Goal: Find specific fact: Find specific fact

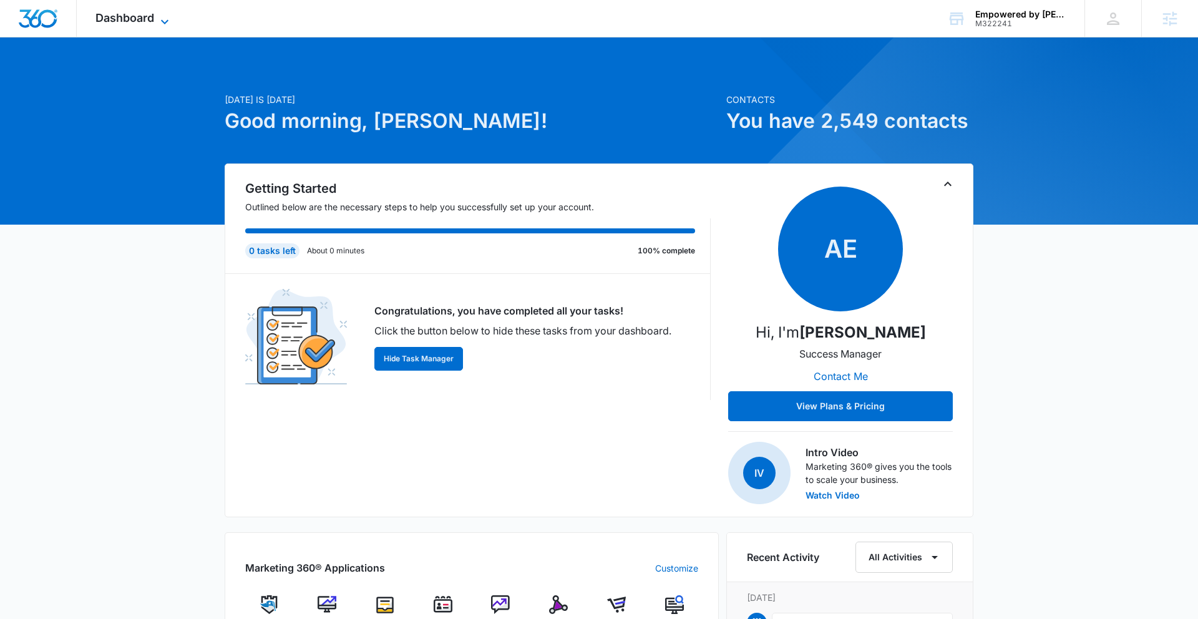
click at [161, 18] on icon at bounding box center [164, 21] width 15 height 15
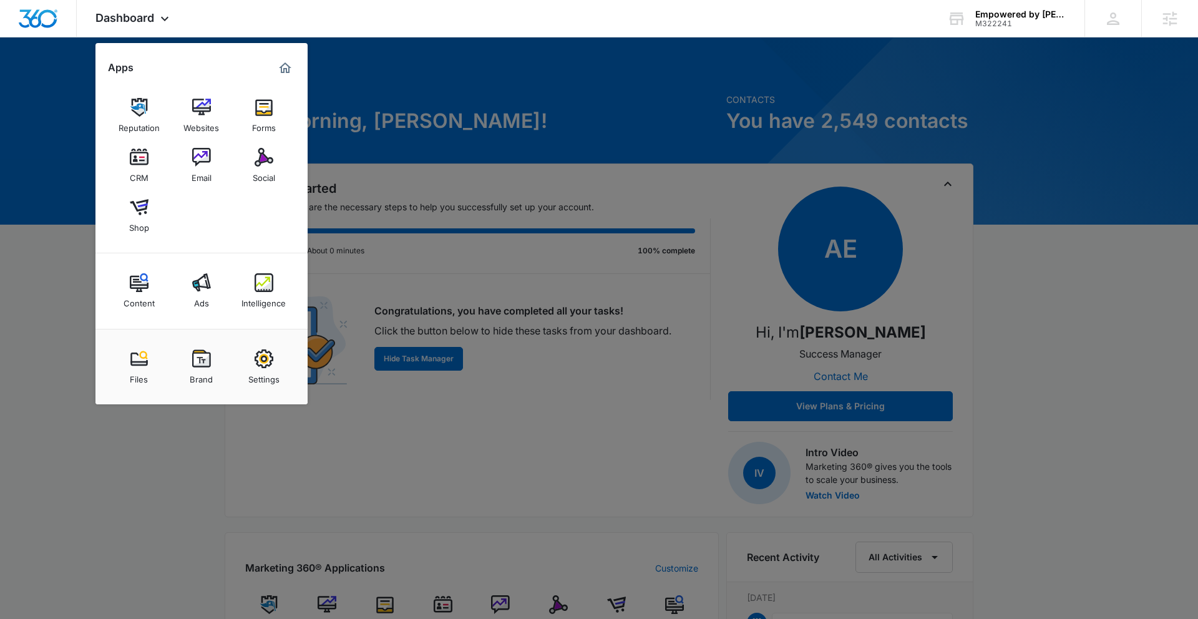
click at [202, 359] on img at bounding box center [201, 358] width 19 height 19
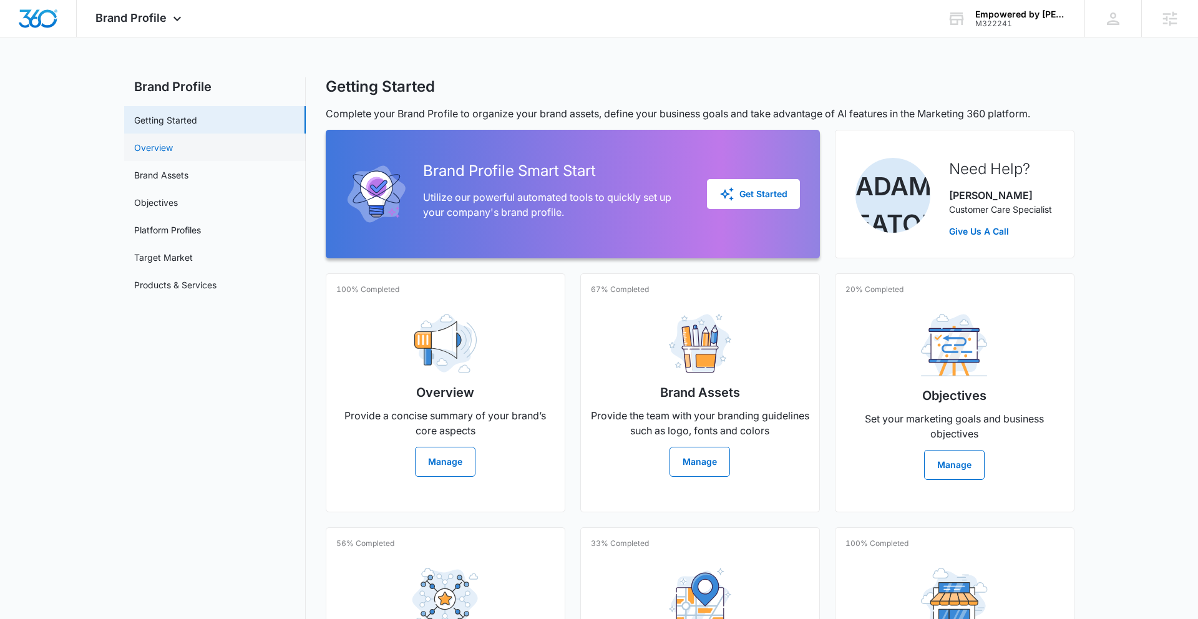
click at [169, 147] on link "Overview" at bounding box center [153, 147] width 39 height 13
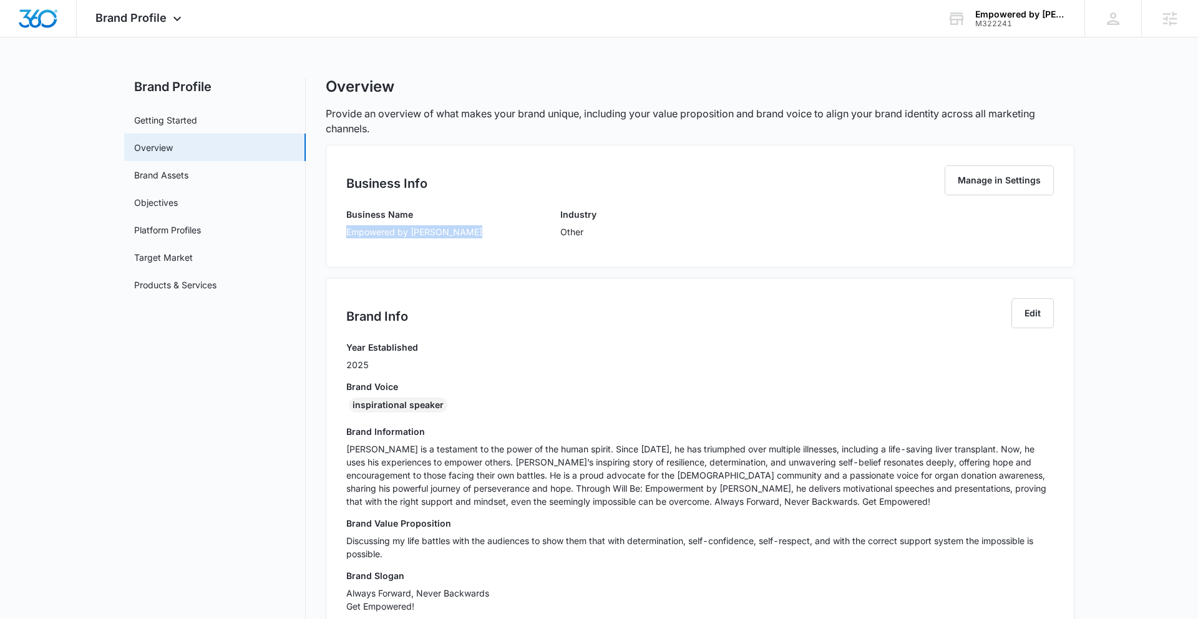
drag, startPoint x: 356, startPoint y: 233, endPoint x: 470, endPoint y: 236, distance: 113.6
click at [479, 234] on div "Business Name Empowered by [PERSON_NAME] Industry Other" at bounding box center [700, 227] width 708 height 39
copy p "Empowered by [PERSON_NAME]"
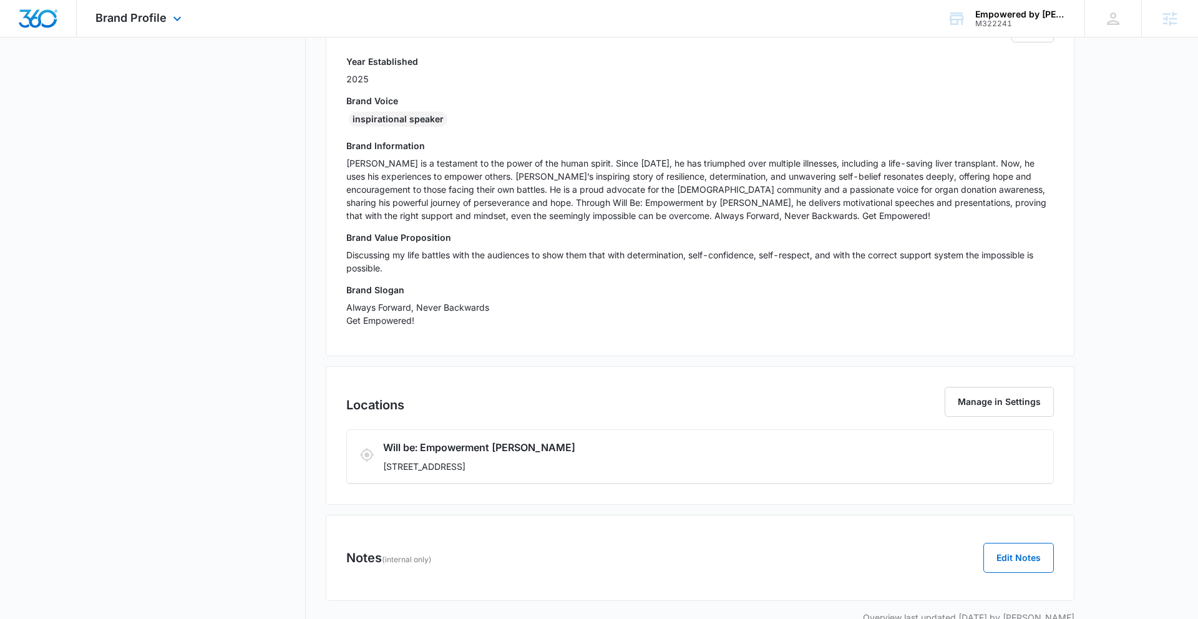
scroll to position [264, 0]
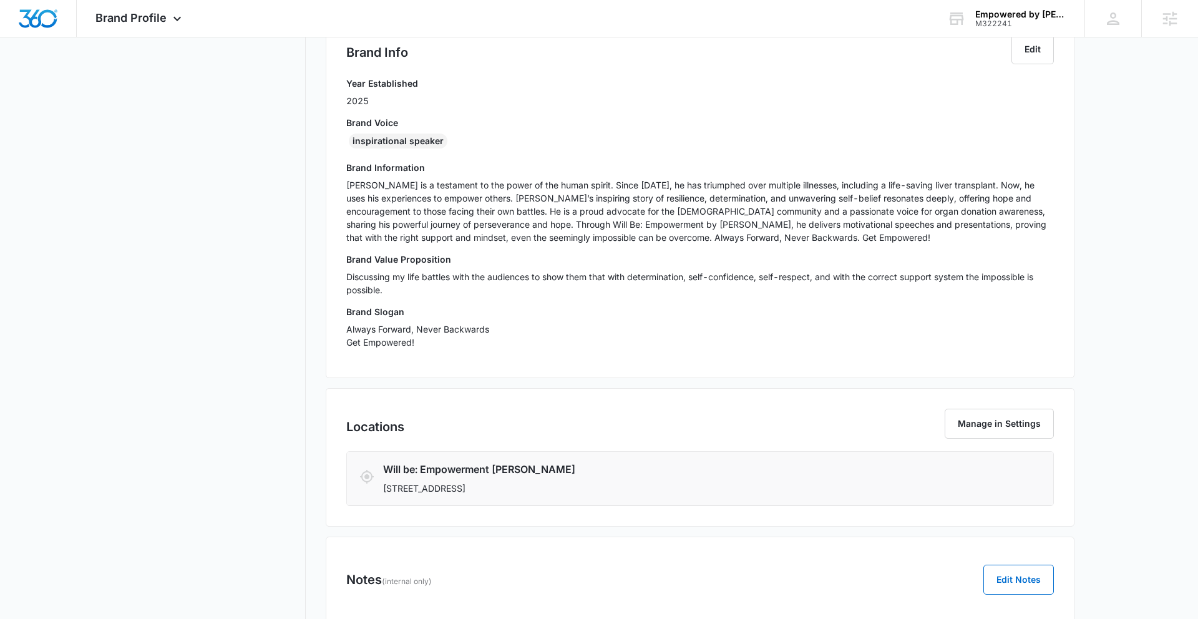
drag, startPoint x: 500, startPoint y: 488, endPoint x: 562, endPoint y: 488, distance: 61.8
click at [562, 488] on p "[STREET_ADDRESS]" at bounding box center [641, 488] width 517 height 13
copy p "[GEOGRAPHIC_DATA], [GEOGRAPHIC_DATA]"
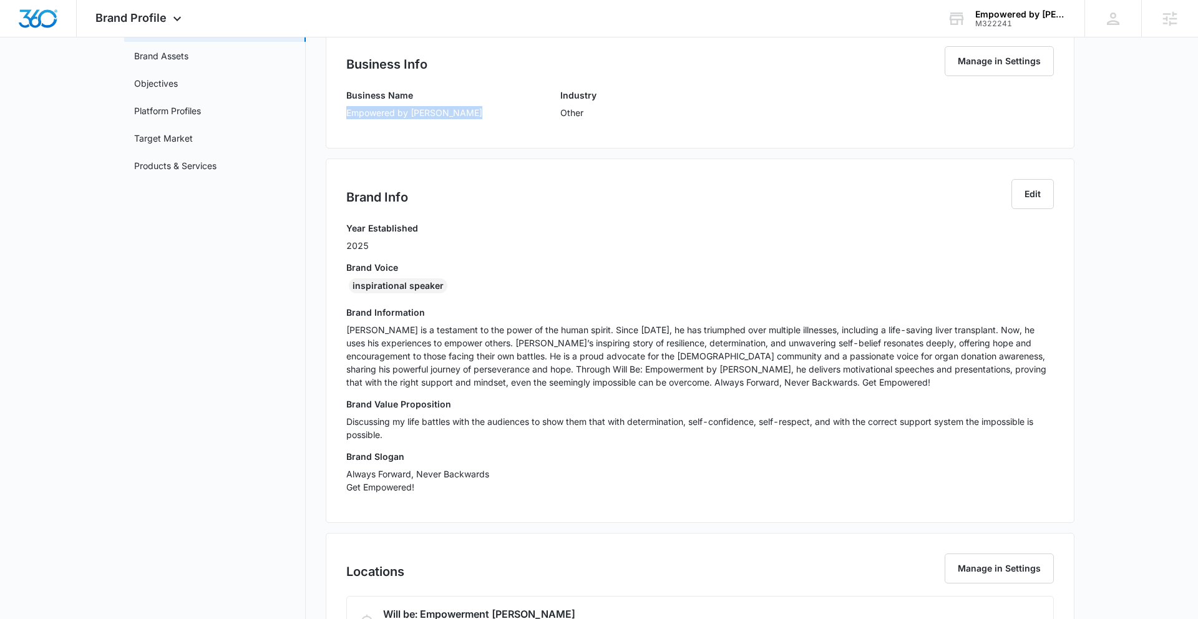
scroll to position [120, 0]
drag, startPoint x: 350, startPoint y: 285, endPoint x: 460, endPoint y: 285, distance: 109.8
click at [460, 285] on div "inspirational speaker" at bounding box center [700, 287] width 708 height 20
copy div "inspirational speaker"
